Goal: Task Accomplishment & Management: Complete application form

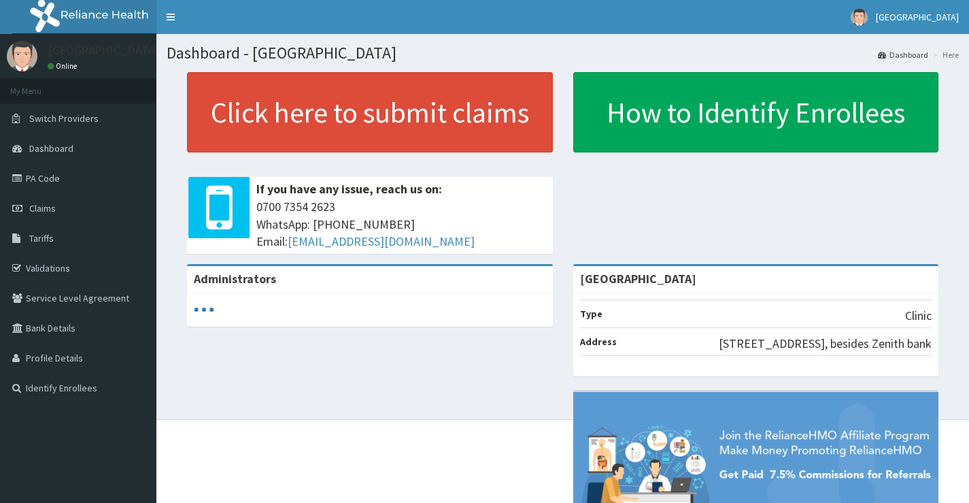
click at [72, 176] on link "PA Code" at bounding box center [78, 178] width 156 height 30
click at [59, 176] on link "PA Code" at bounding box center [78, 178] width 156 height 30
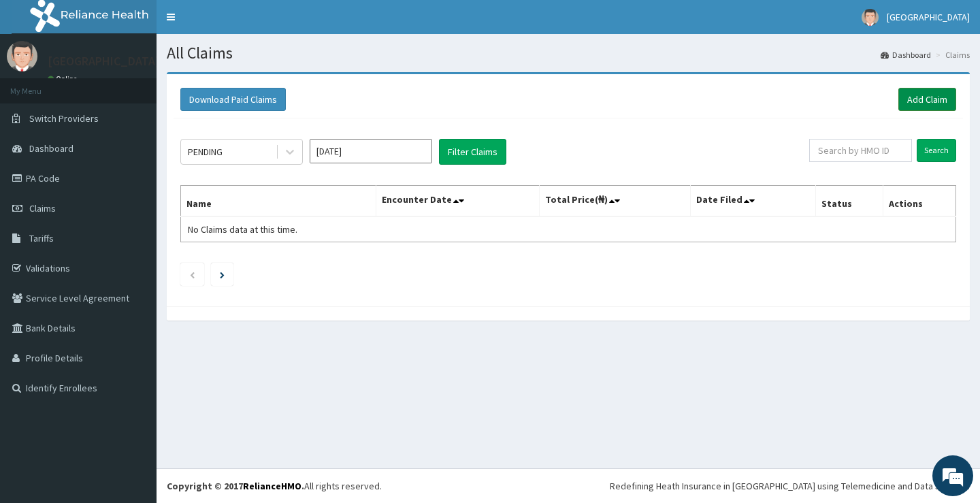
click at [930, 103] on link "Add Claim" at bounding box center [927, 99] width 58 height 23
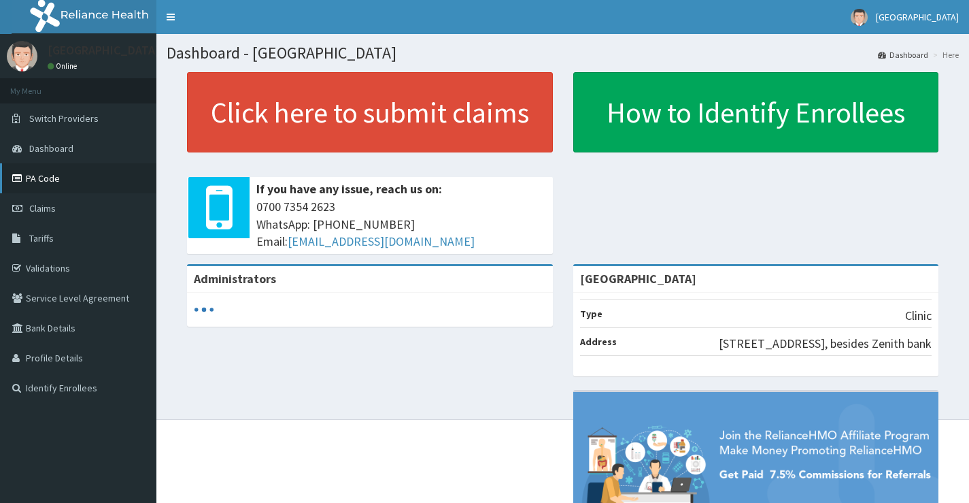
click at [20, 185] on link "PA Code" at bounding box center [78, 178] width 156 height 30
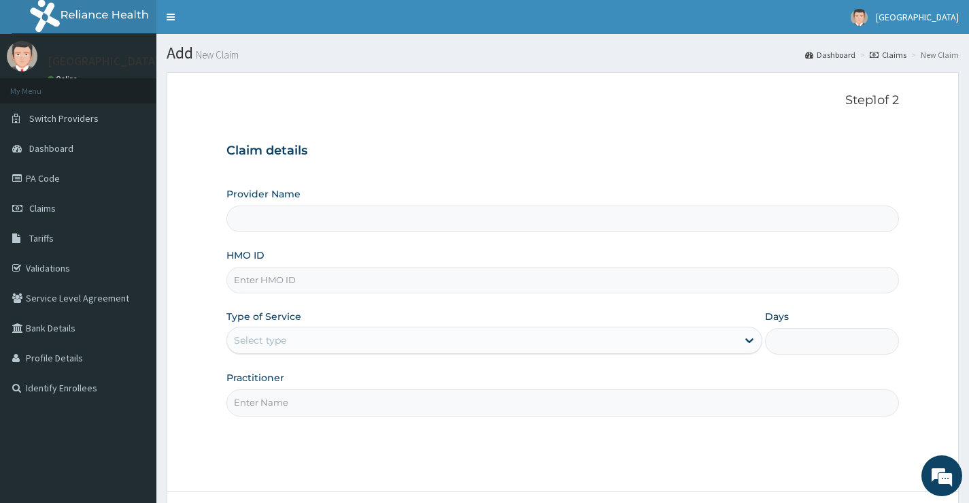
type input "[GEOGRAPHIC_DATA]"
click at [316, 285] on input "HMO ID" at bounding box center [563, 280] width 673 height 27
paste input "PPY/10276/A"
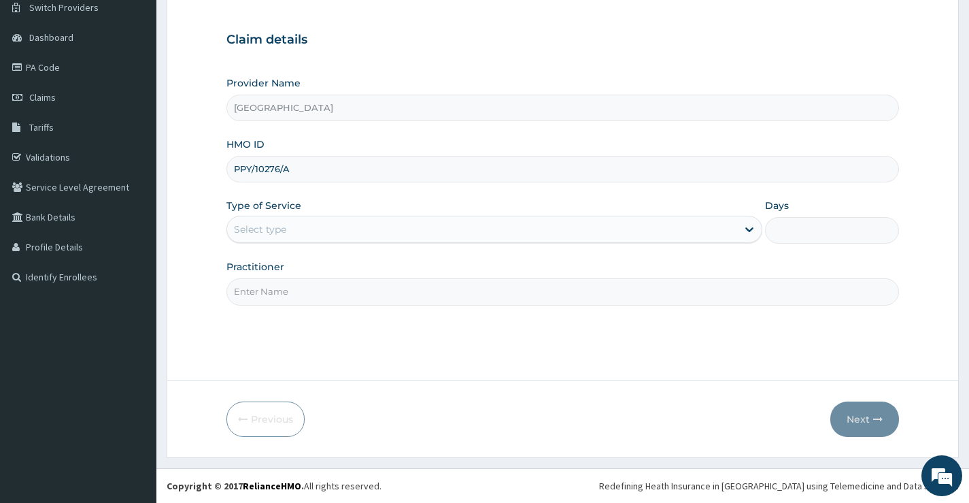
type input "PPY/10276/A"
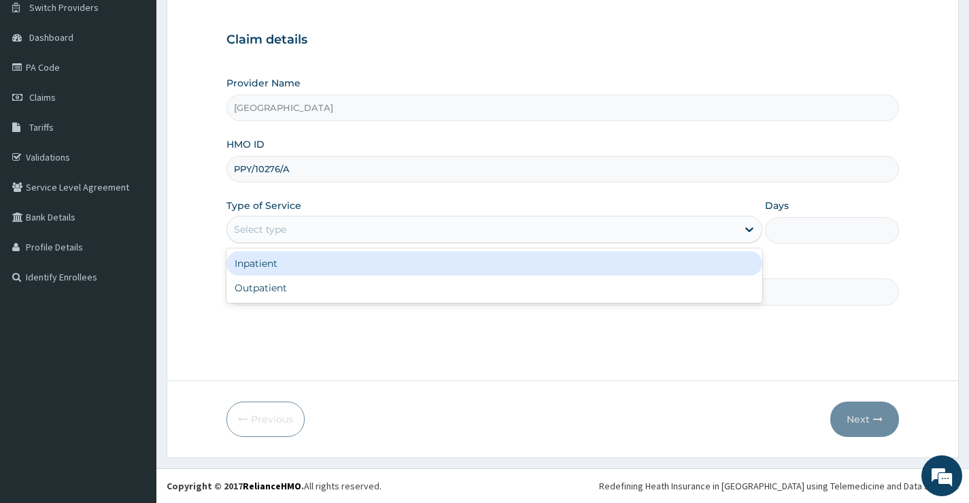
click at [346, 236] on div "Select type" at bounding box center [482, 229] width 510 height 22
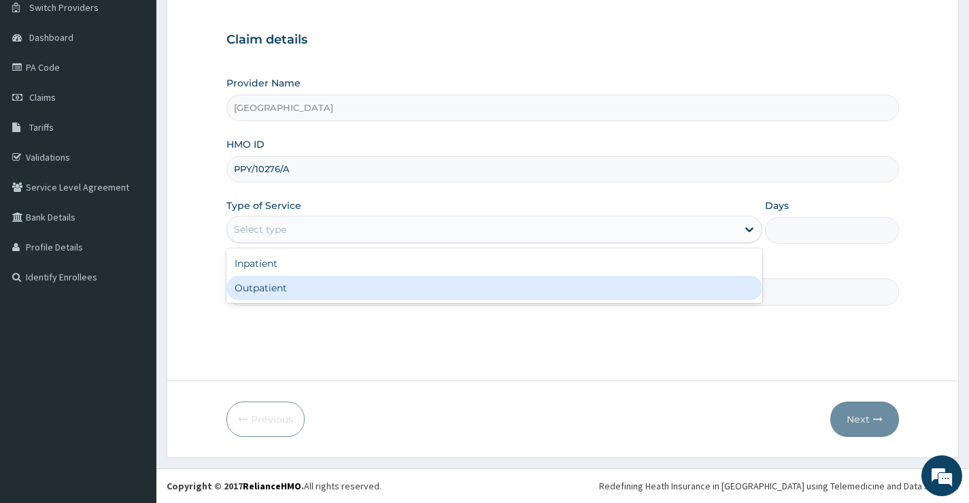
click at [322, 295] on div "Outpatient" at bounding box center [495, 288] width 536 height 24
type input "1"
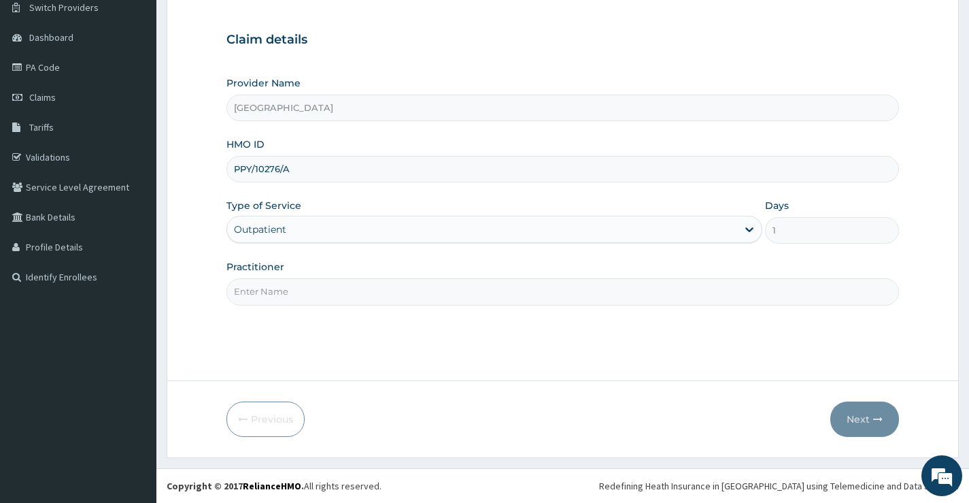
click at [373, 282] on input "Practitioner" at bounding box center [563, 291] width 673 height 27
type input "[PERSON_NAME]"
click at [866, 420] on button "Next" at bounding box center [865, 418] width 69 height 35
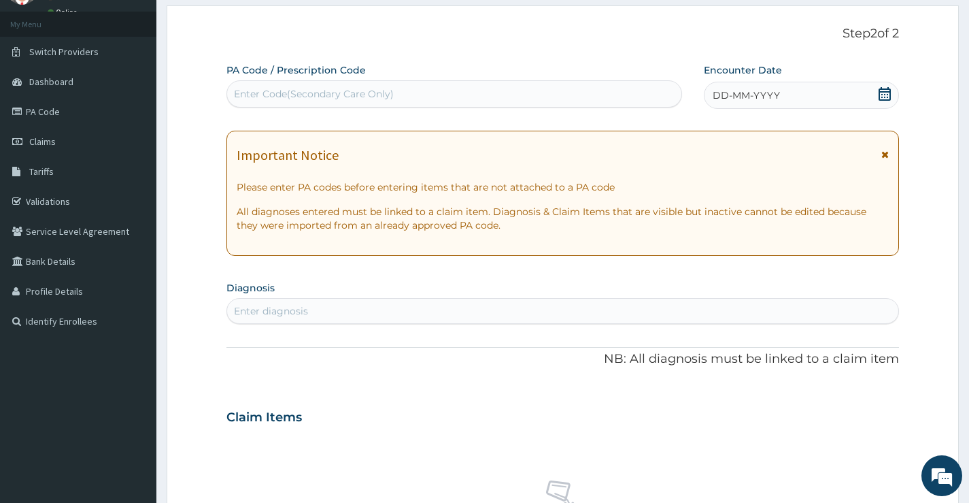
scroll to position [43, 0]
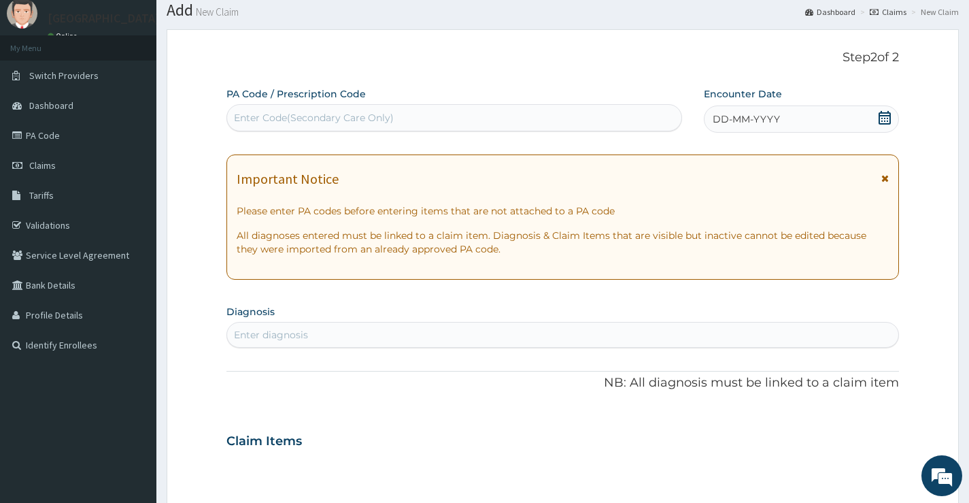
click at [413, 118] on div "Enter Code(Secondary Care Only)" at bounding box center [454, 118] width 454 height 22
type input "PA/A8CD89"
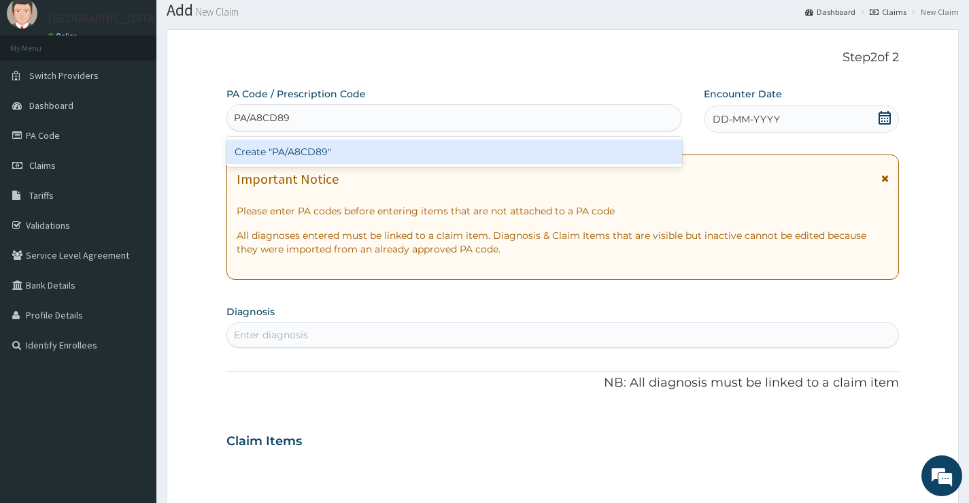
click at [422, 149] on div "Create "PA/A8CD89"" at bounding box center [455, 151] width 456 height 24
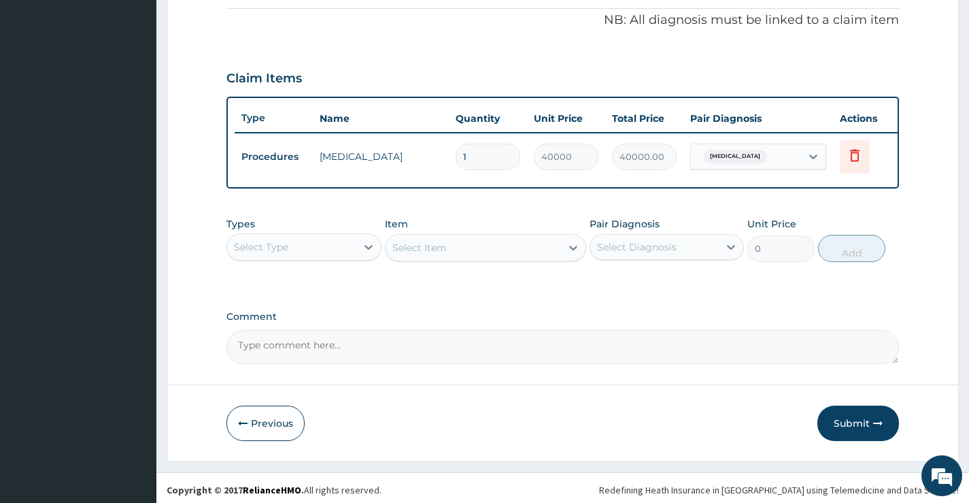
scroll to position [424, 0]
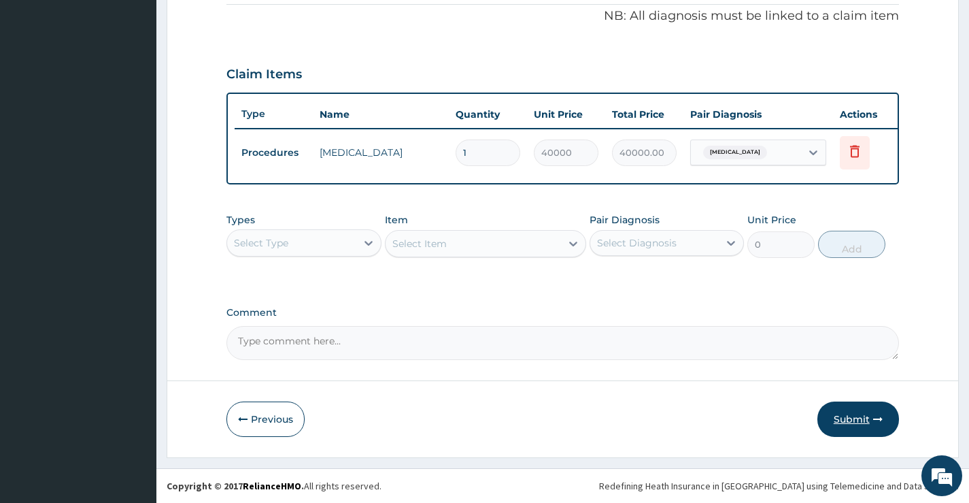
click at [868, 418] on button "Submit" at bounding box center [859, 418] width 82 height 35
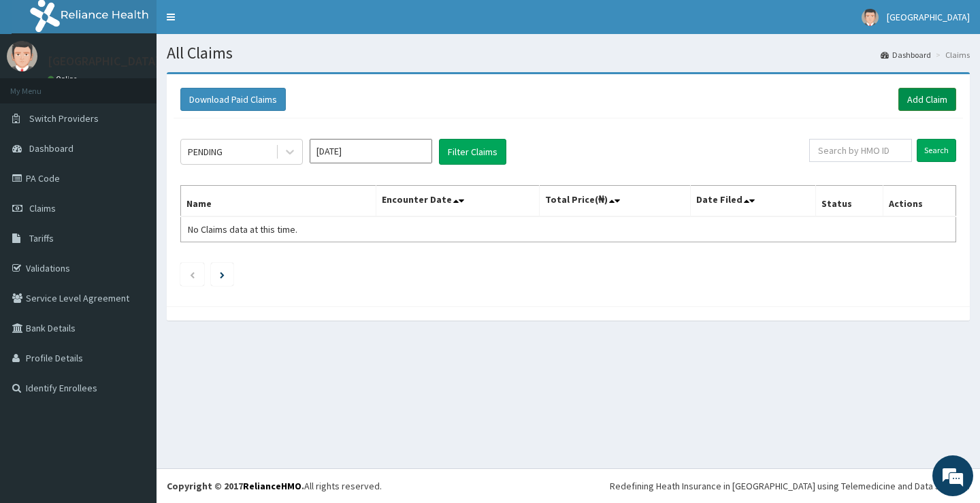
click at [923, 99] on link "Add Claim" at bounding box center [927, 99] width 58 height 23
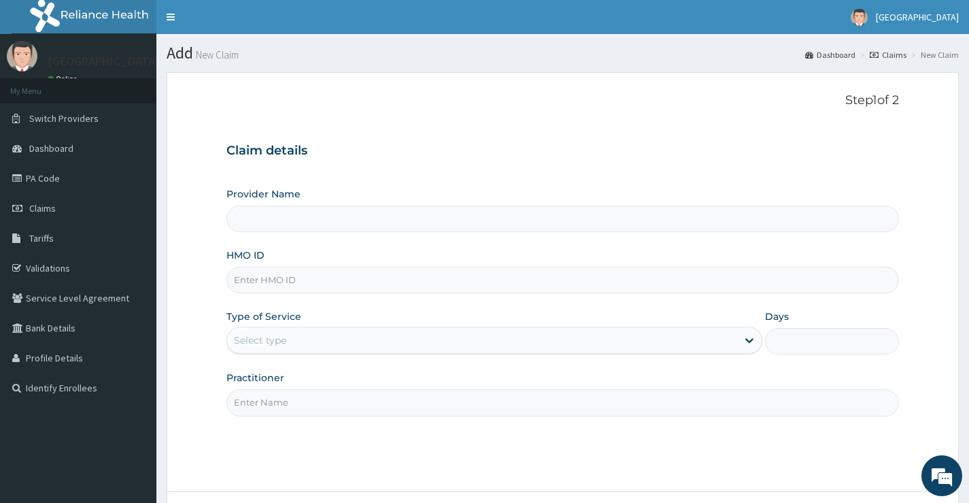
type input "[GEOGRAPHIC_DATA]"
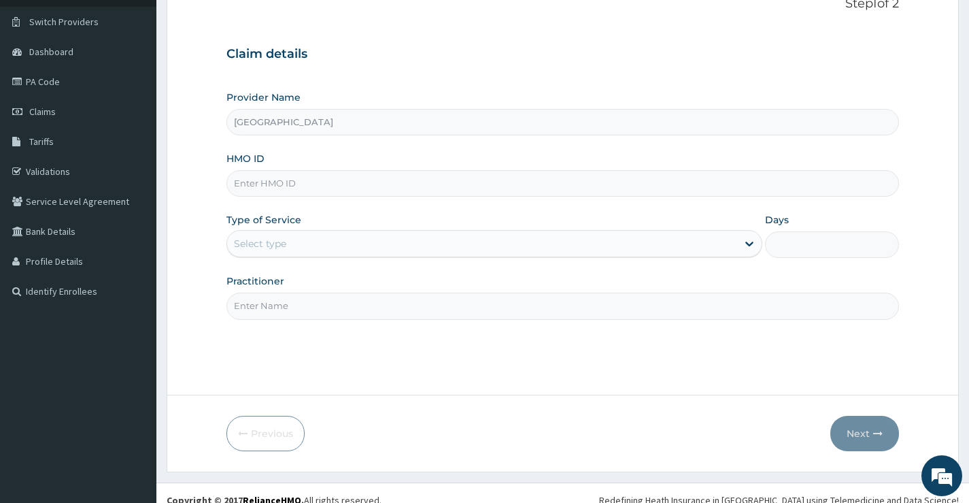
scroll to position [111, 0]
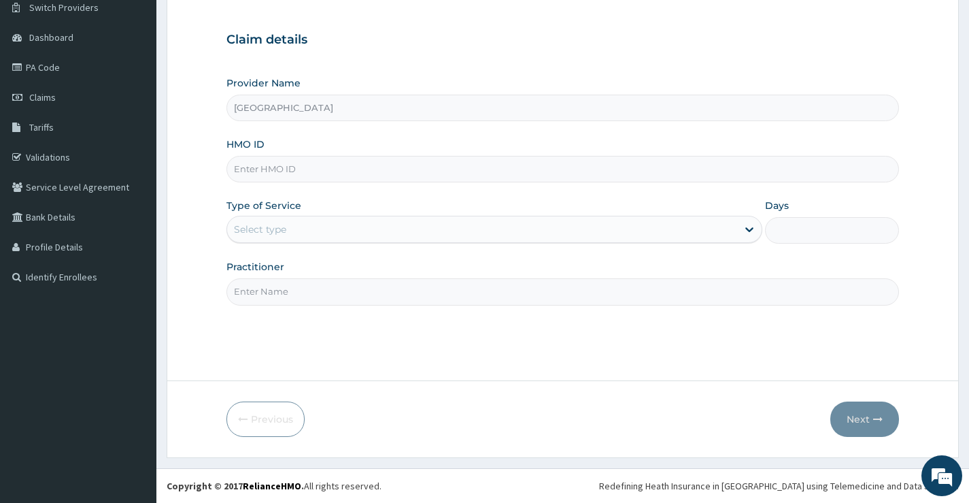
click at [363, 170] on input "HMO ID" at bounding box center [563, 169] width 673 height 27
paste input "PPY/10292/B"
type input "PPY/10292/B"
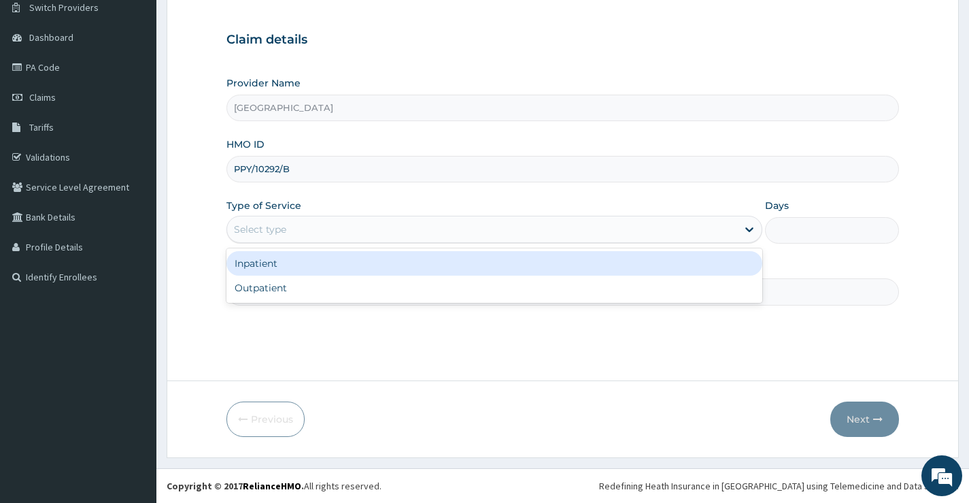
click at [271, 225] on div "Select type" at bounding box center [260, 229] width 52 height 14
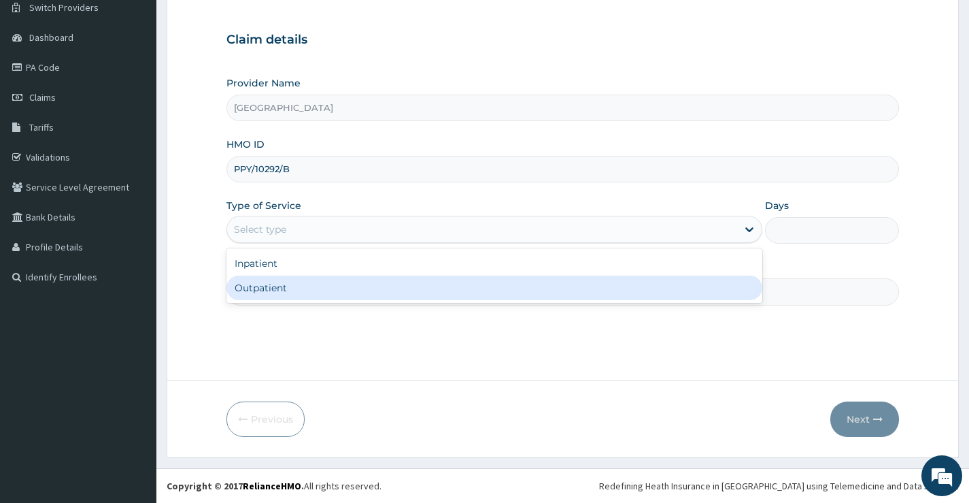
click at [288, 285] on div "Outpatient" at bounding box center [495, 288] width 536 height 24
type input "1"
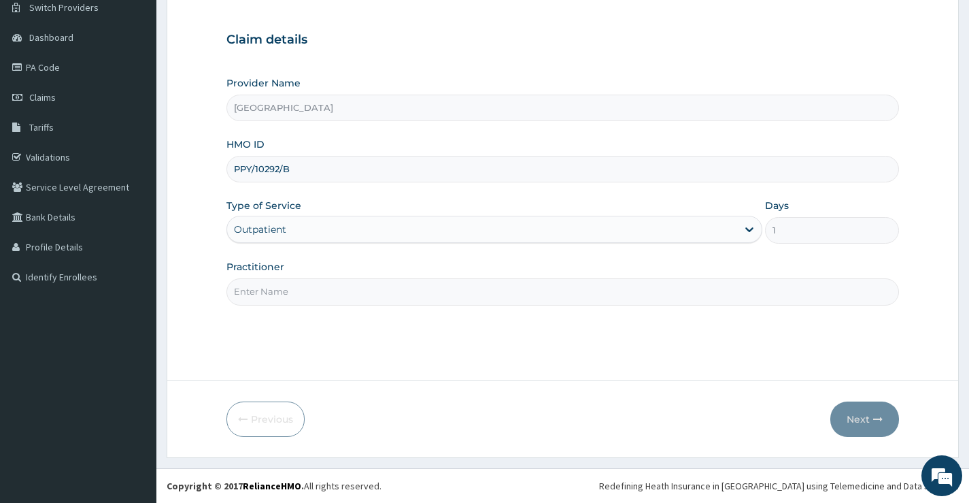
click at [288, 286] on input "Practitioner" at bounding box center [563, 291] width 673 height 27
type input "DR OBEHI"
click at [866, 426] on button "Next" at bounding box center [865, 418] width 69 height 35
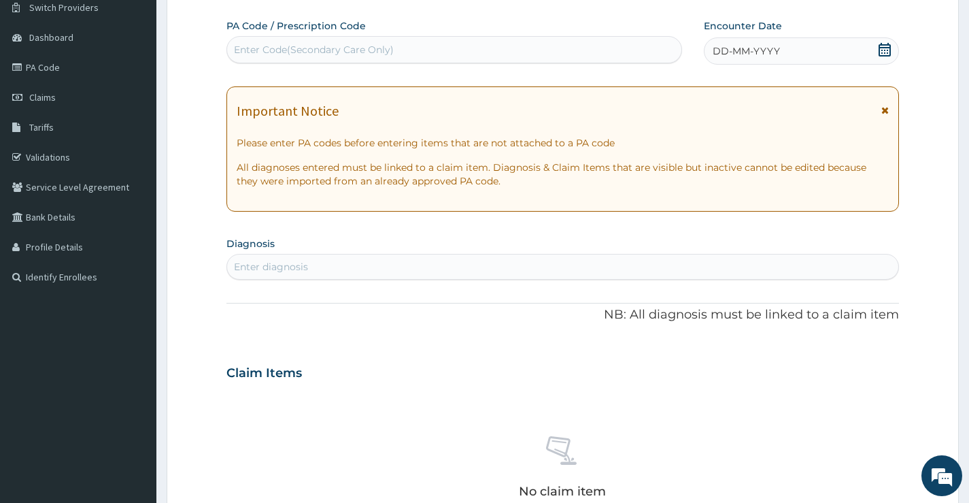
scroll to position [43, 0]
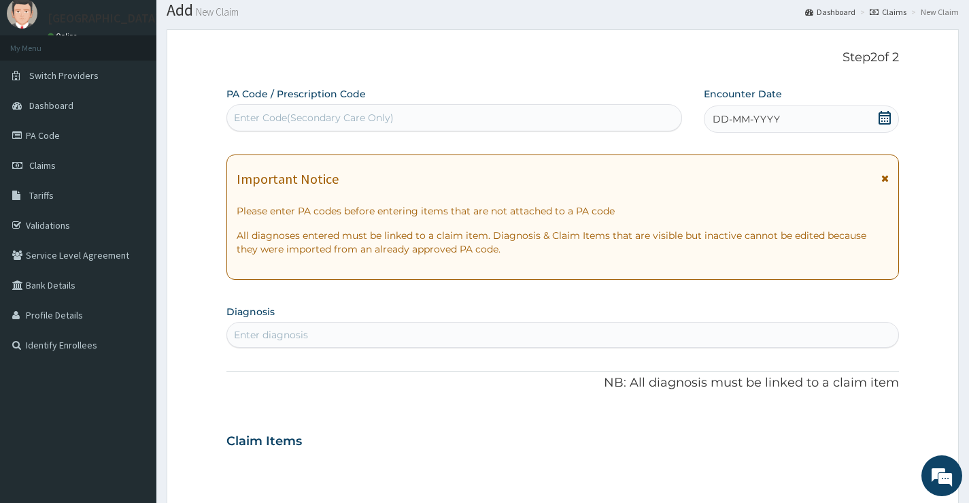
click at [422, 118] on div "Enter Code(Secondary Care Only)" at bounding box center [454, 118] width 454 height 22
type input "PA/69B145"
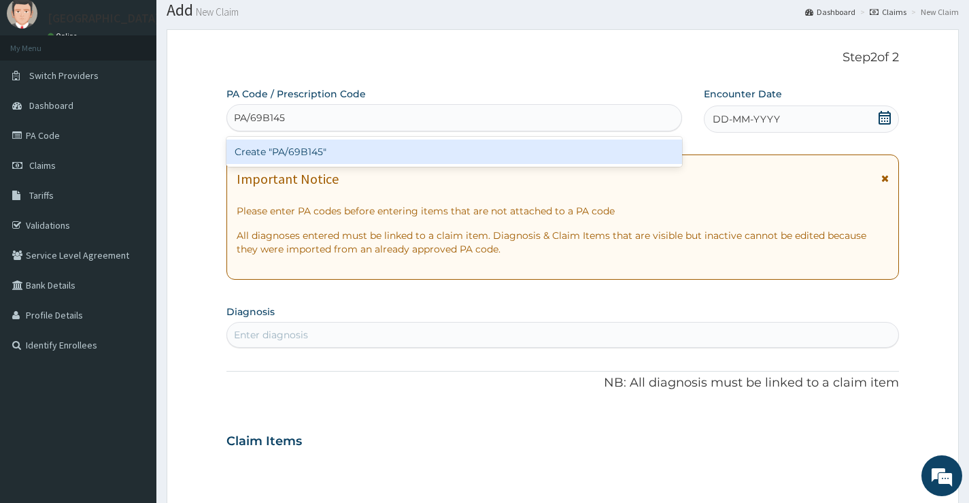
click at [387, 154] on div "Create "PA/69B145"" at bounding box center [455, 151] width 456 height 24
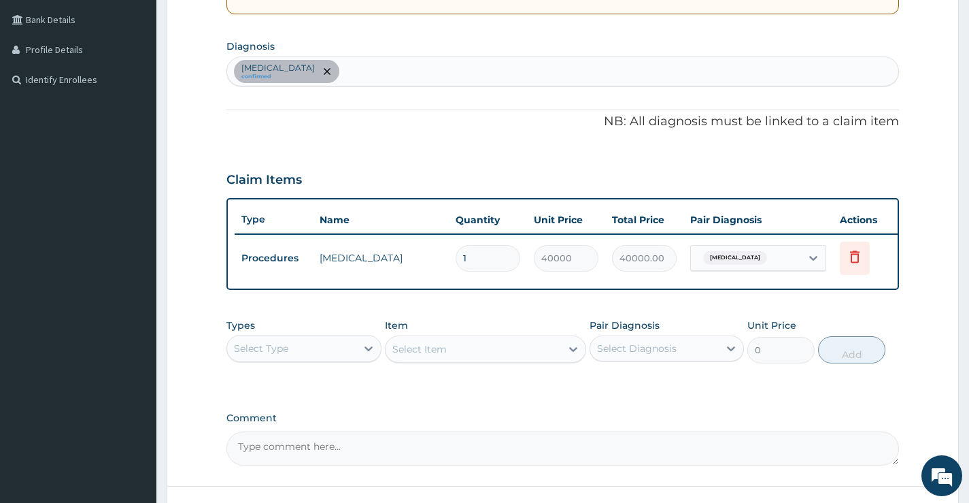
scroll to position [408, 0]
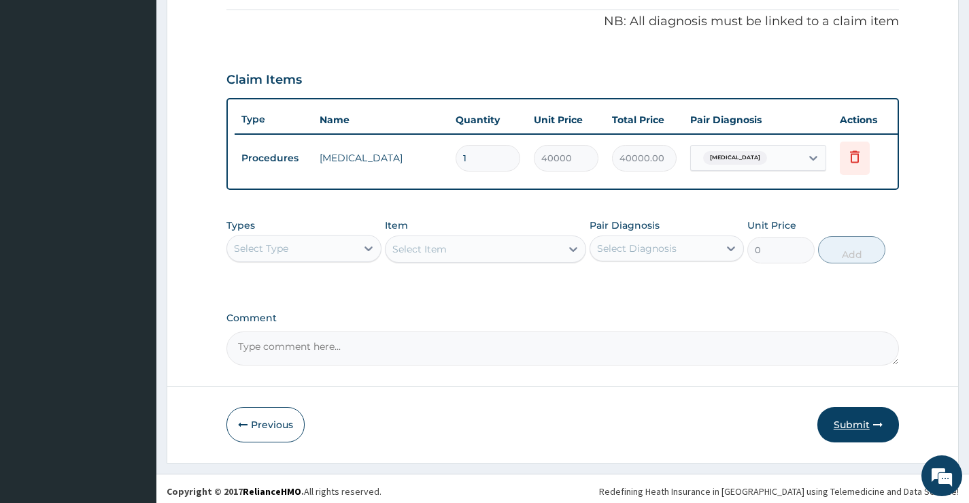
click at [863, 433] on button "Submit" at bounding box center [859, 424] width 82 height 35
